Goal: Information Seeking & Learning: Learn about a topic

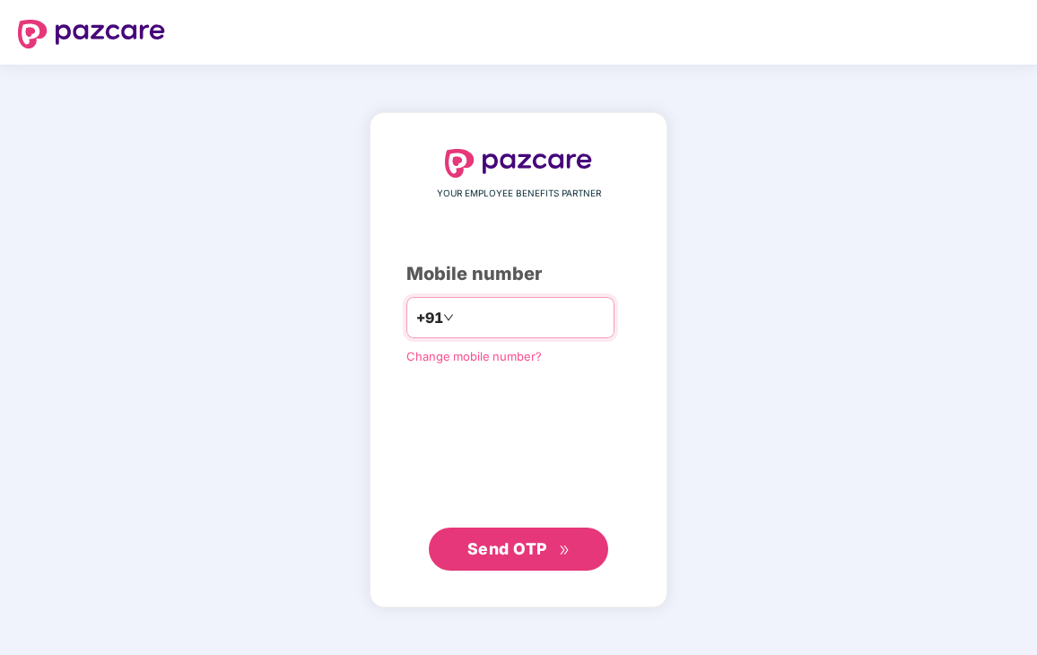
click at [514, 315] on input "number" at bounding box center [530, 317] width 147 height 29
type input "**********"
click at [504, 553] on span "Send OTP" at bounding box center [507, 548] width 80 height 19
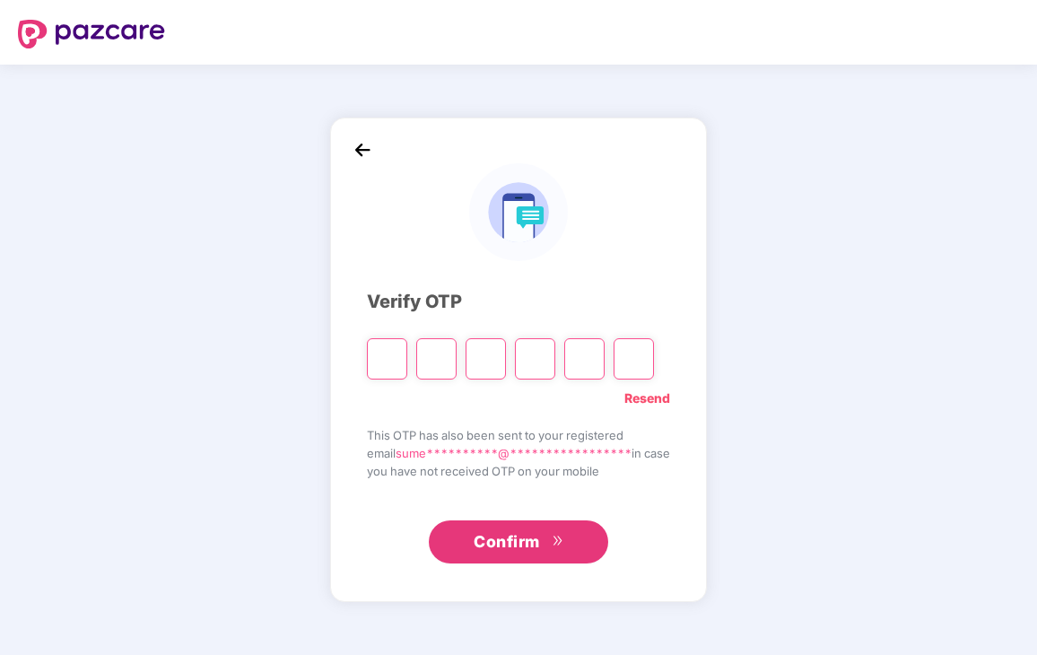
type input "*"
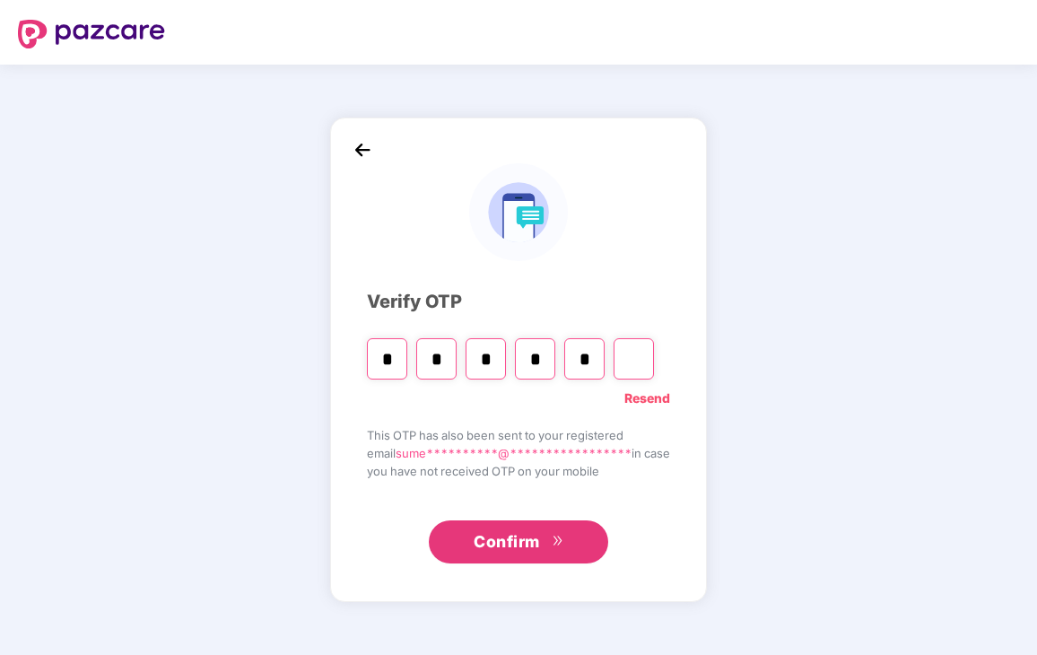
type input "*"
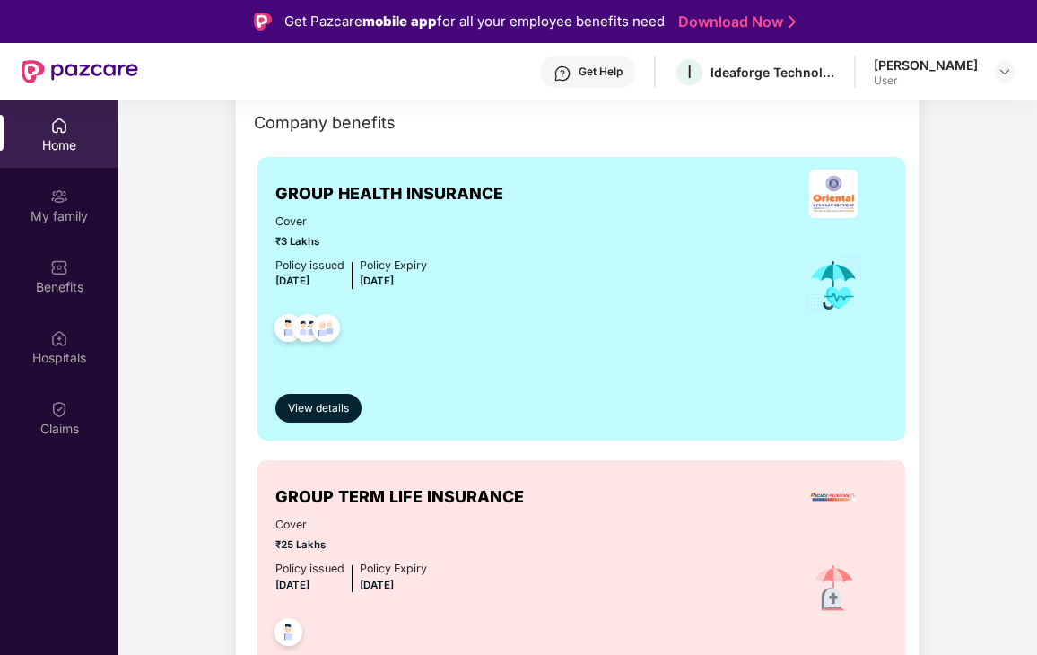
scroll to position [269, 0]
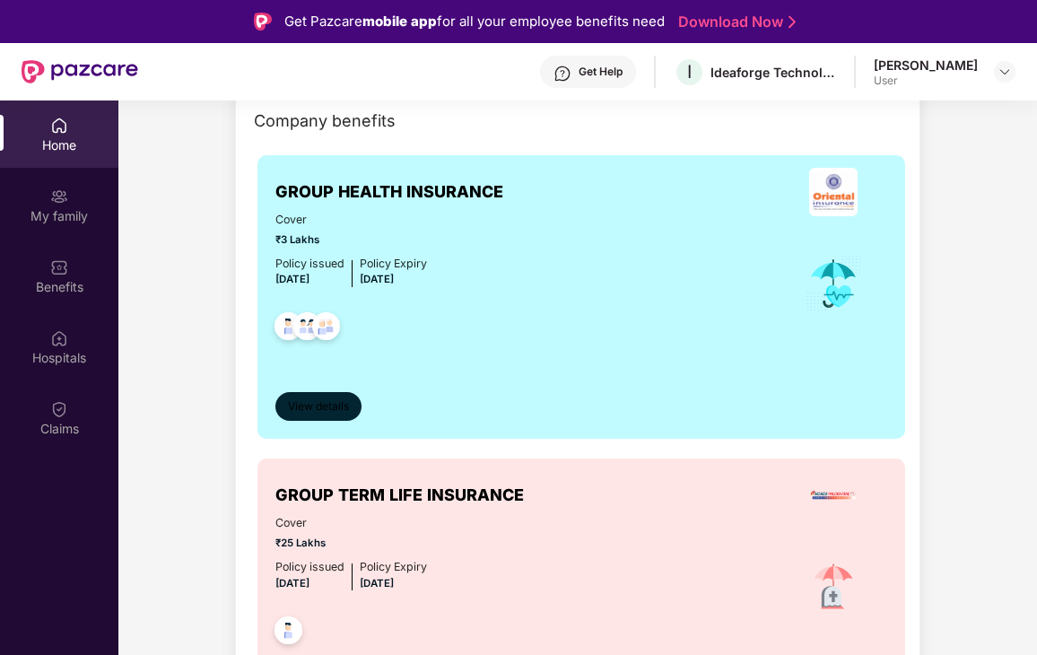
click at [343, 406] on span "View details" at bounding box center [318, 406] width 61 height 17
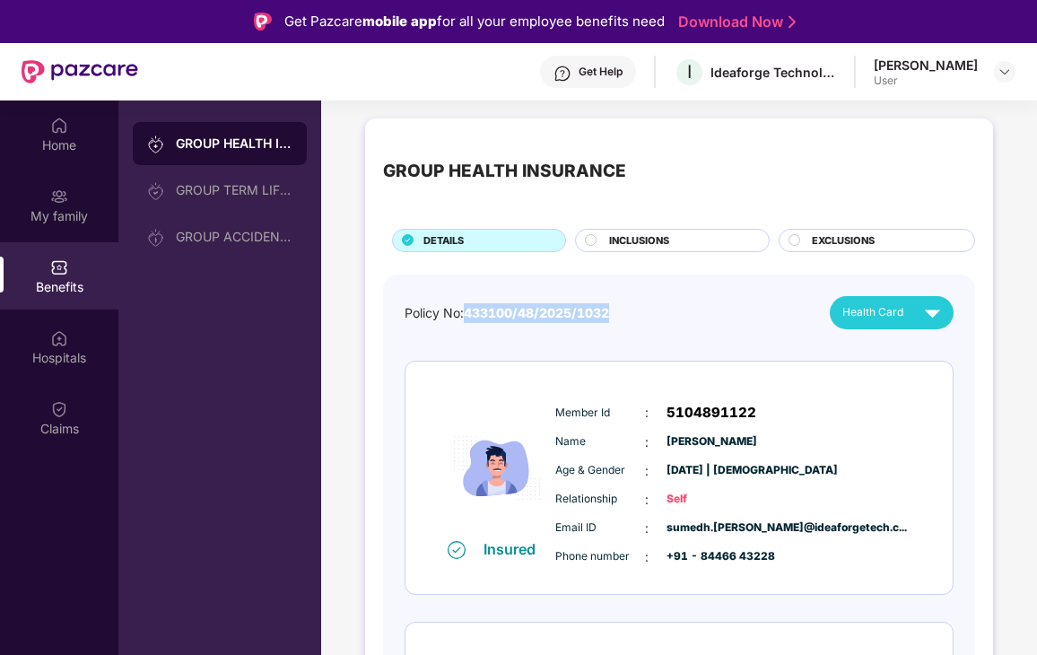
drag, startPoint x: 631, startPoint y: 317, endPoint x: 466, endPoint y: 321, distance: 165.1
click at [466, 321] on div "Policy No: 433100/48/2025/1032 Health Card" at bounding box center [679, 312] width 549 height 33
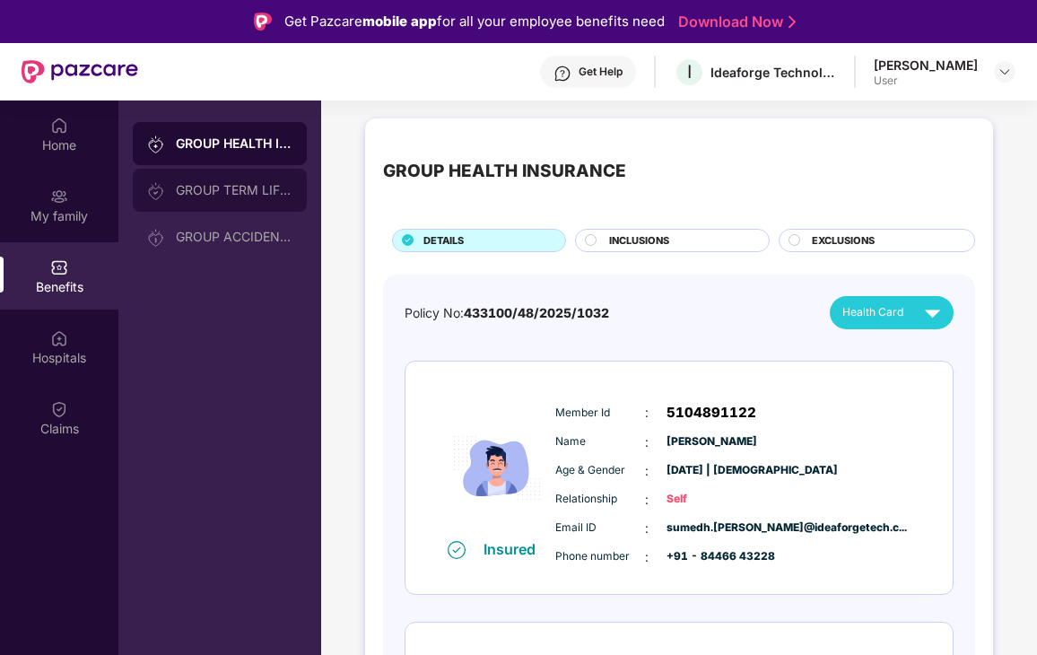
click at [186, 189] on div "GROUP TERM LIFE INSURANCE" at bounding box center [234, 190] width 117 height 14
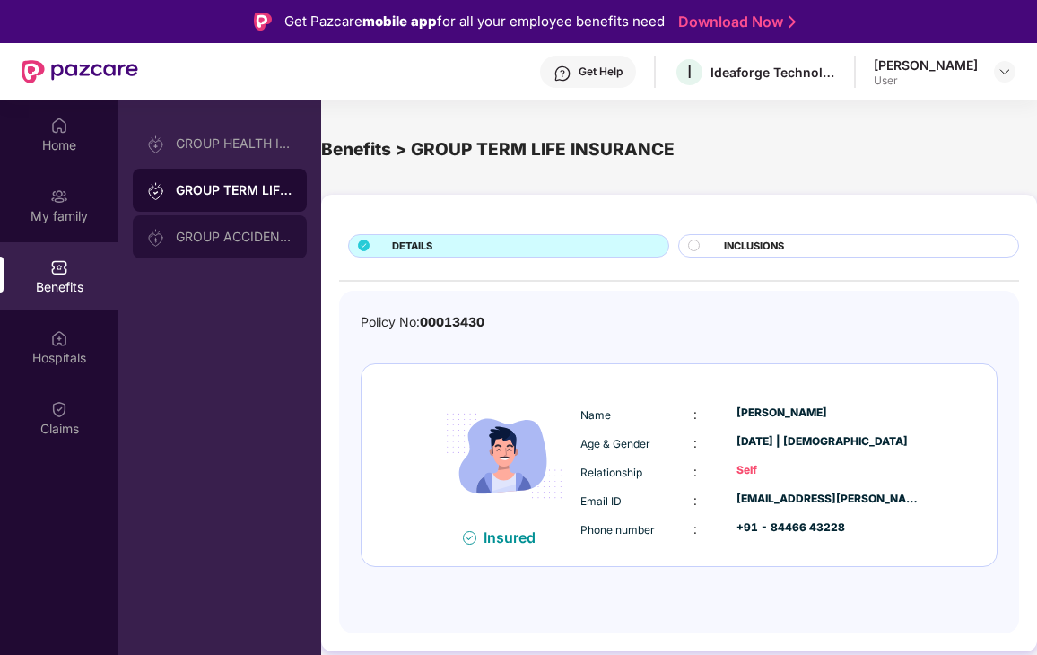
click at [226, 219] on div "GROUP ACCIDENTAL INSURANCE" at bounding box center [220, 236] width 174 height 43
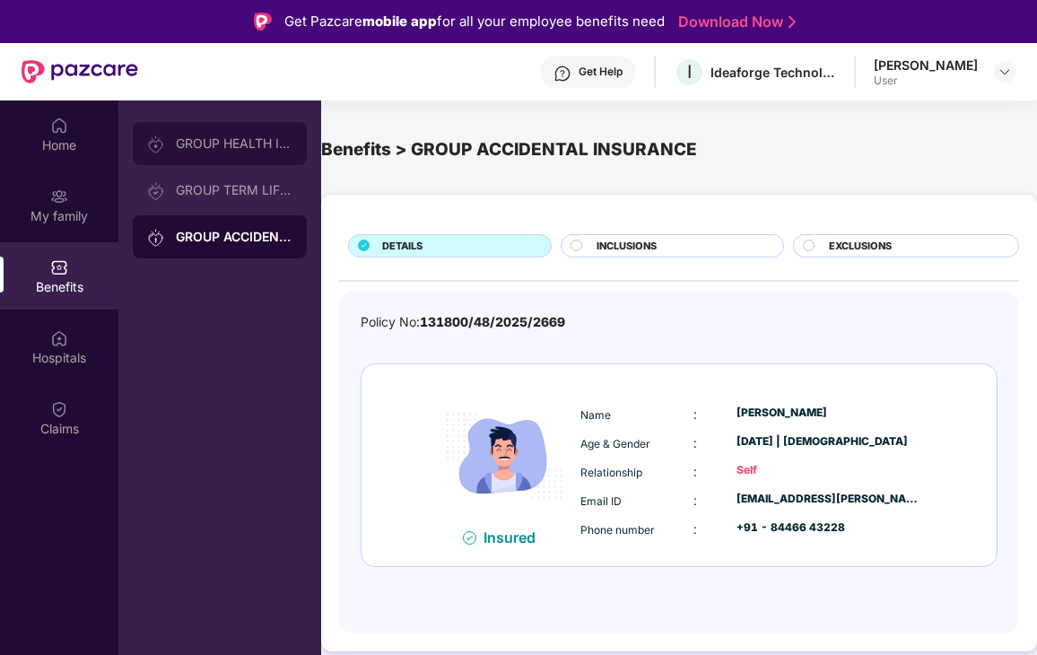
click at [235, 152] on div "GROUP HEALTH INSURANCE" at bounding box center [220, 143] width 174 height 43
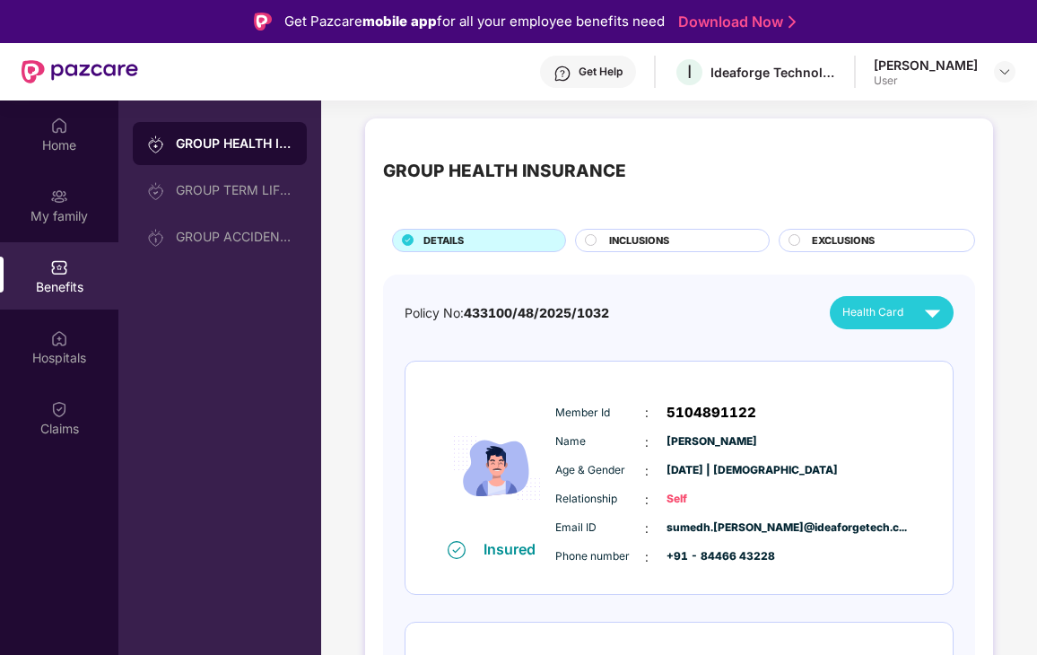
click at [980, 68] on div "[PERSON_NAME] User" at bounding box center [945, 72] width 142 height 31
click at [986, 66] on div "[PERSON_NAME] User" at bounding box center [945, 72] width 142 height 31
click at [991, 66] on div "[PERSON_NAME] User" at bounding box center [945, 72] width 142 height 31
click at [997, 66] on div at bounding box center [1005, 72] width 22 height 22
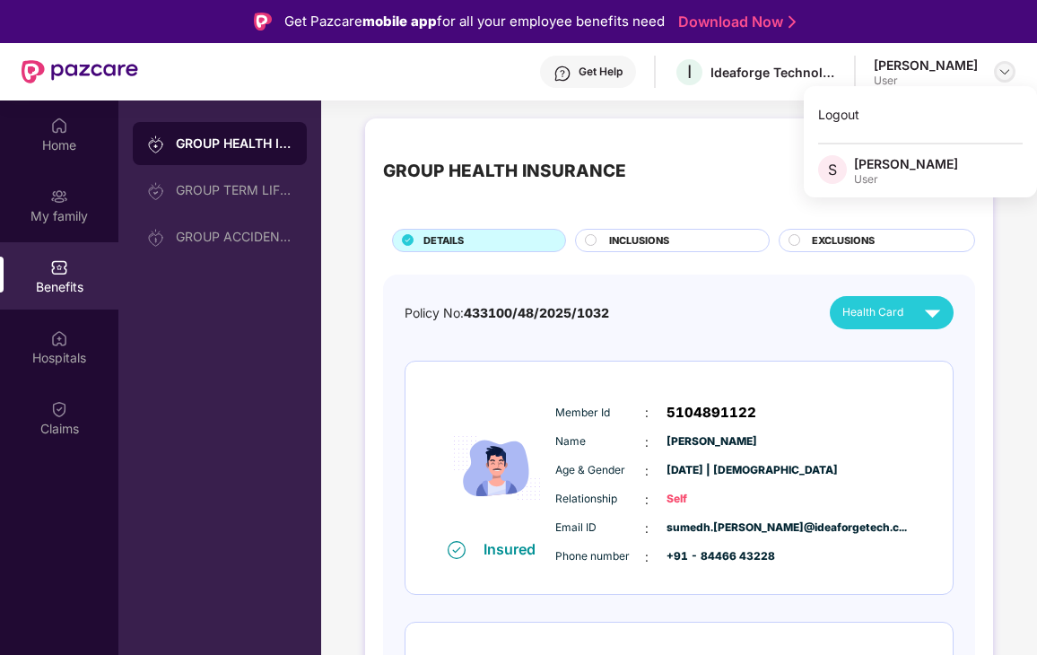
click at [1005, 69] on img at bounding box center [1004, 72] width 14 height 14
